Goal: Information Seeking & Learning: Learn about a topic

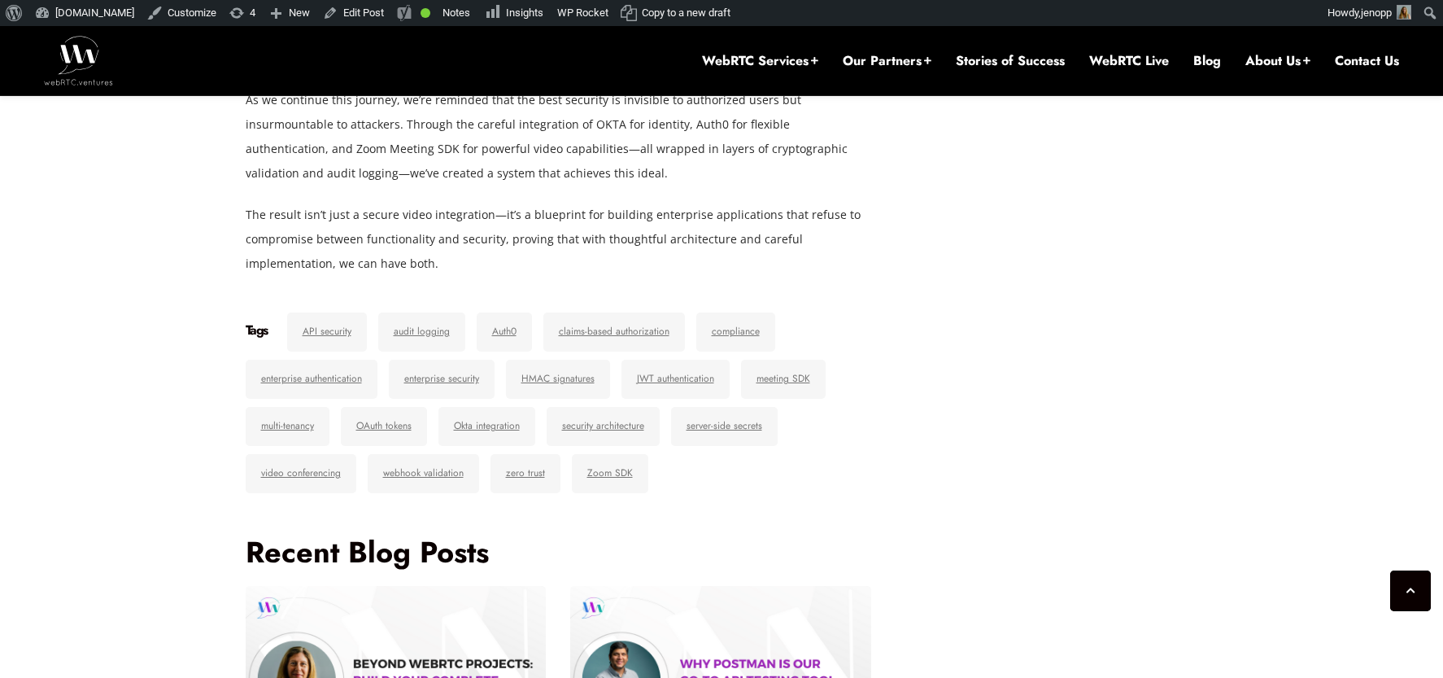
click at [1210, 64] on link "Blog" at bounding box center [1207, 61] width 28 height 18
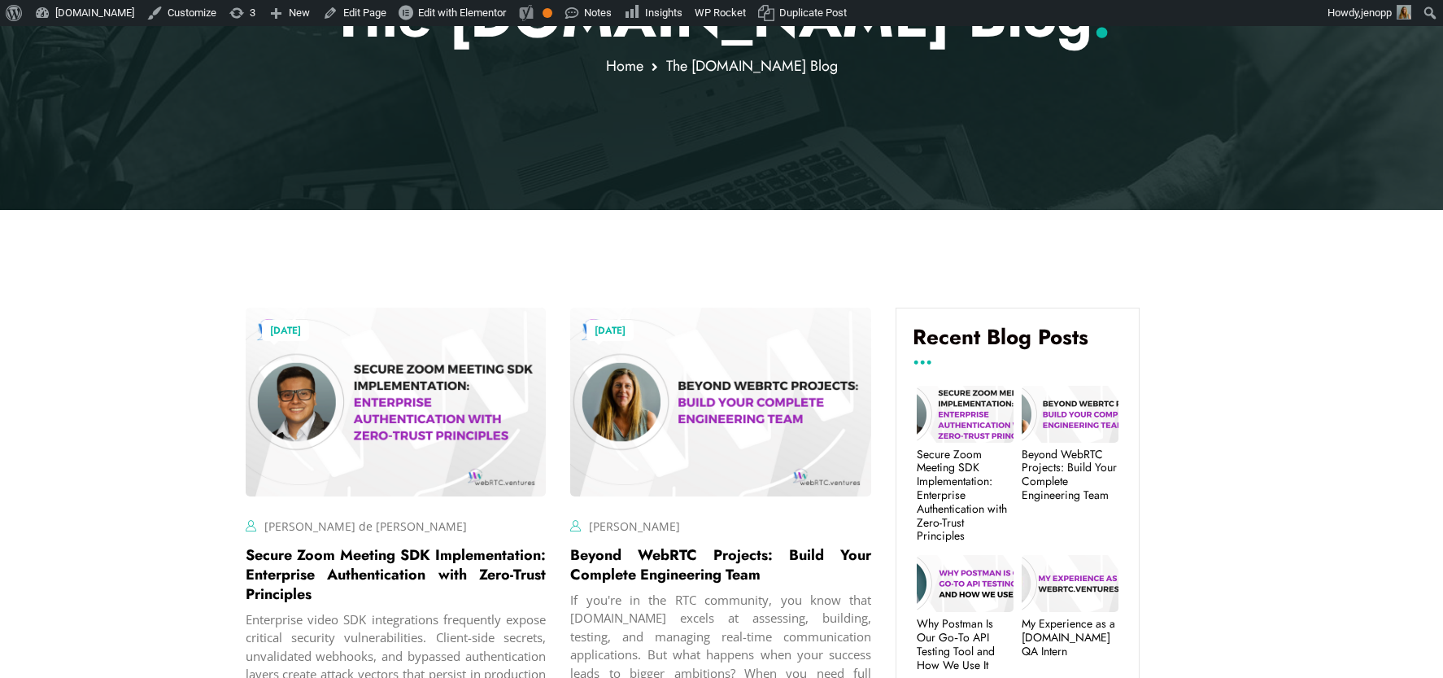
scroll to position [641, 0]
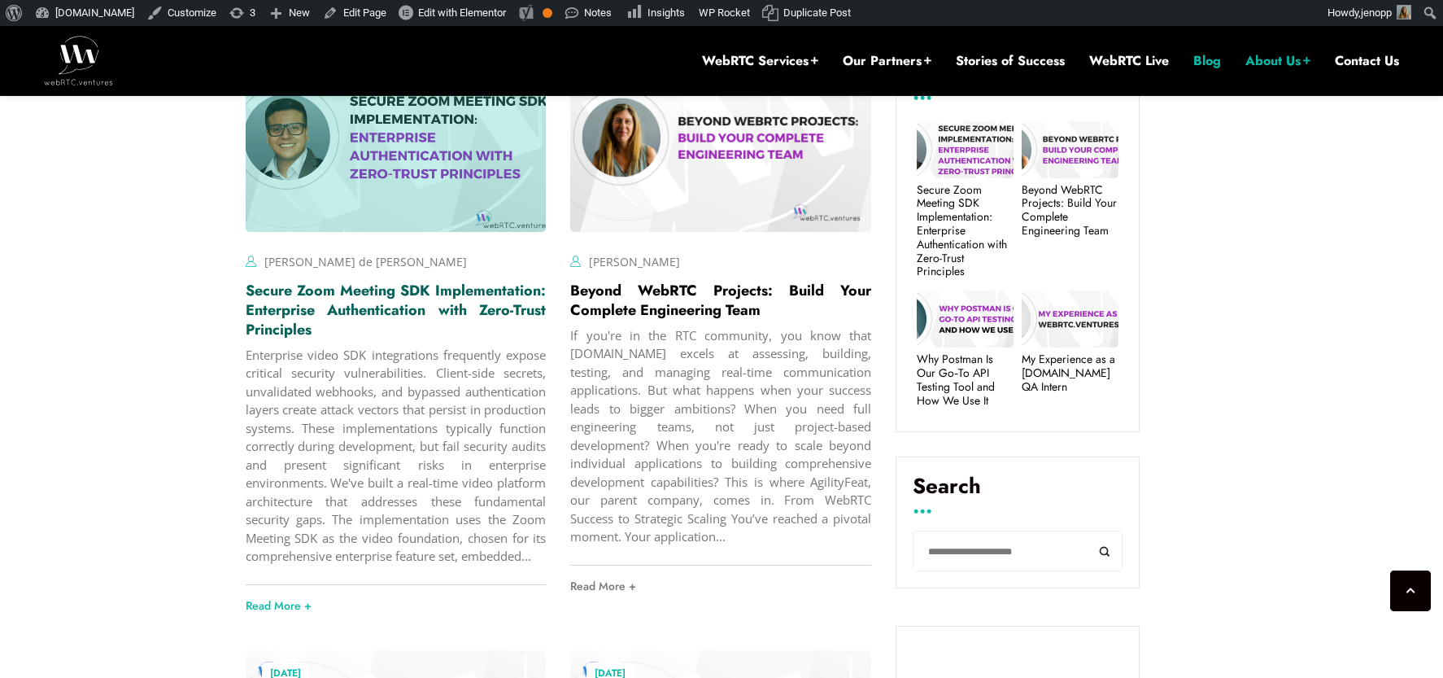
click at [294, 315] on link "Secure Zoom Meeting SDK Implementation: Enterprise Authentication with Zero-Tru…" at bounding box center [396, 310] width 301 height 60
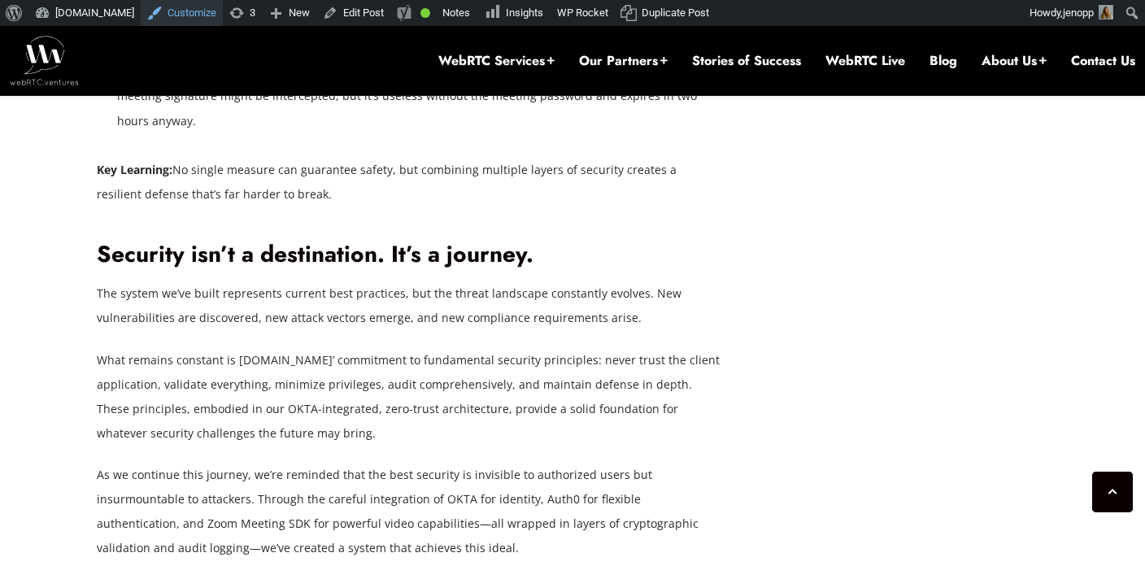
scroll to position [10884, 0]
